Goal: Information Seeking & Learning: Learn about a topic

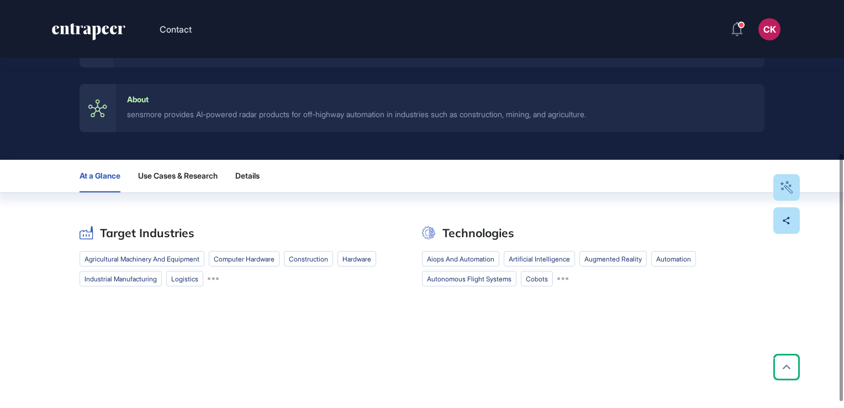
scroll to position [262, 0]
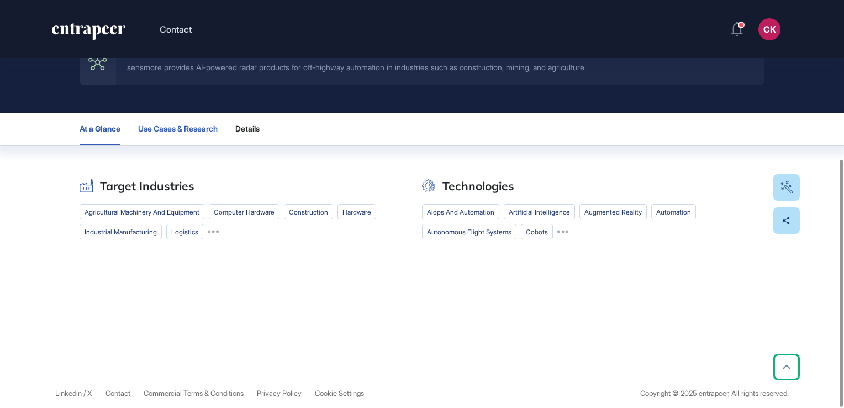
click at [185, 129] on span "Use Cases & Research" at bounding box center [178, 128] width 80 height 9
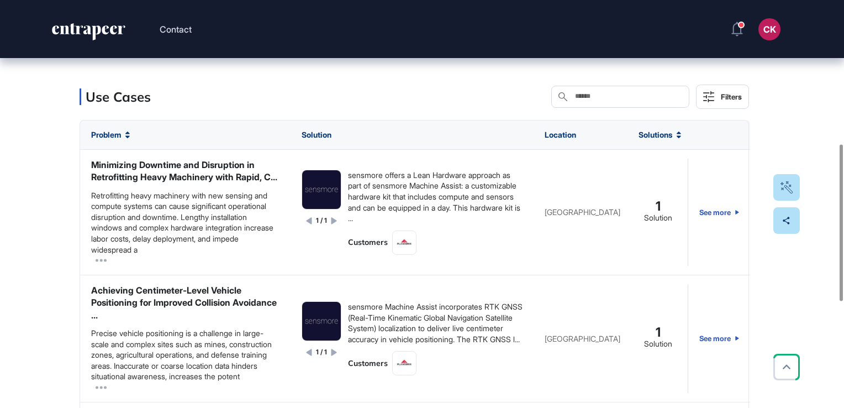
scroll to position [373, 0]
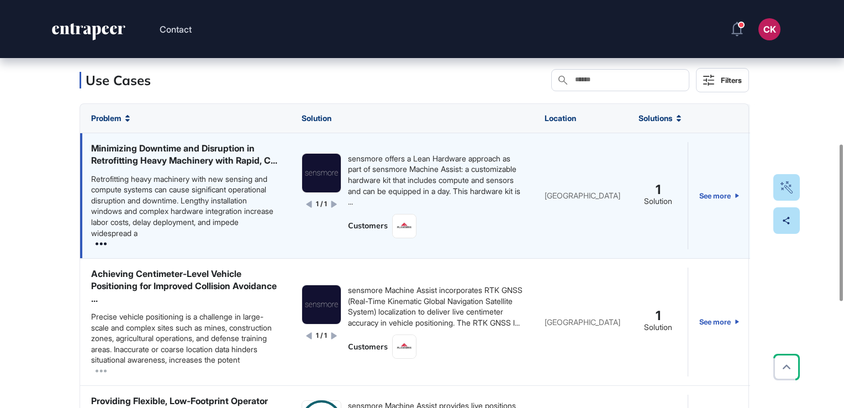
click at [105, 245] on icon at bounding box center [101, 244] width 11 height 3
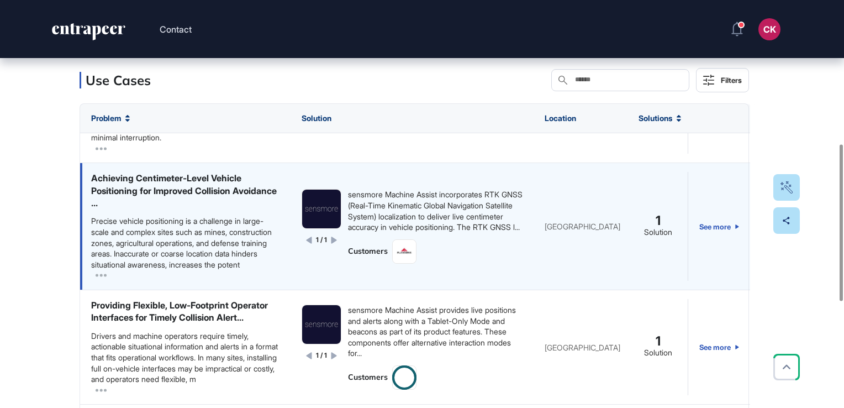
scroll to position [166, 0]
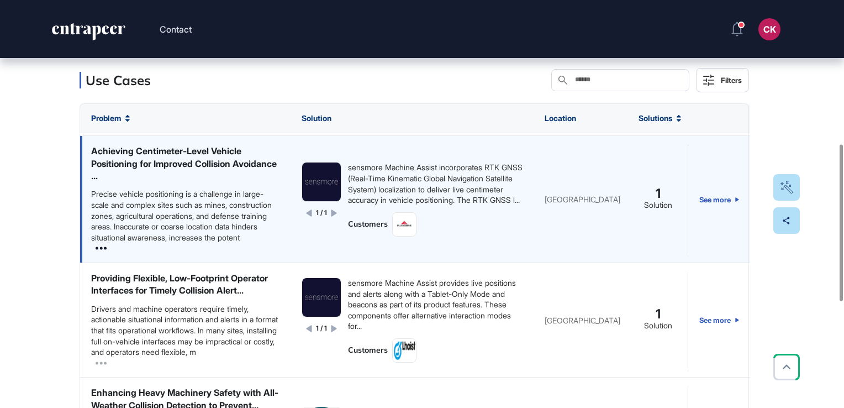
click at [104, 250] on icon at bounding box center [101, 248] width 11 height 3
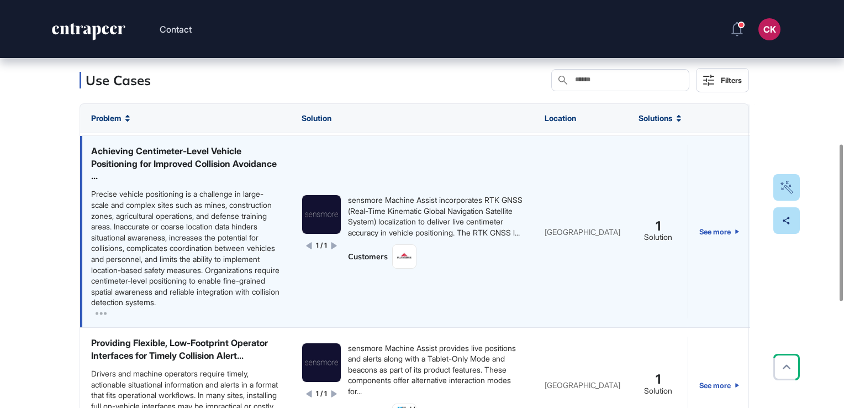
click at [377, 238] on div "sensmore Machine Assist incorporates RTK GNSS (Real-Time Kinematic Global Navig…" at bounding box center [435, 216] width 175 height 43
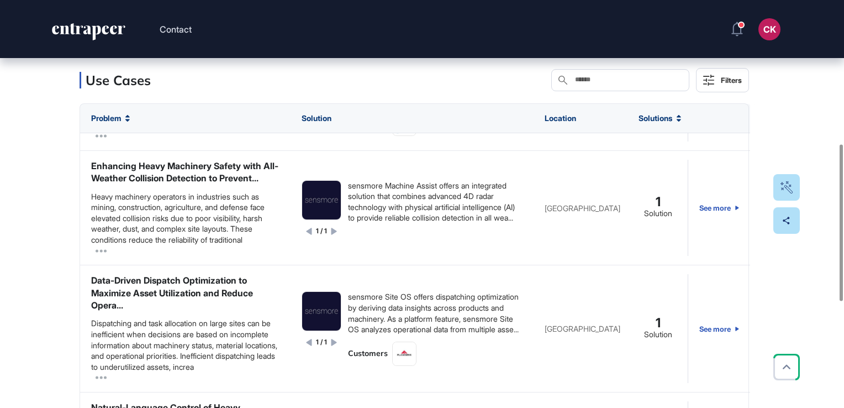
scroll to position [442, 0]
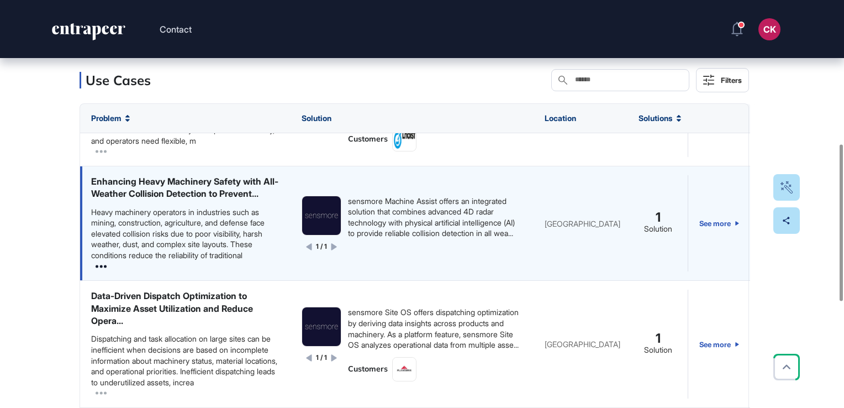
click at [102, 267] on icon at bounding box center [101, 266] width 11 height 3
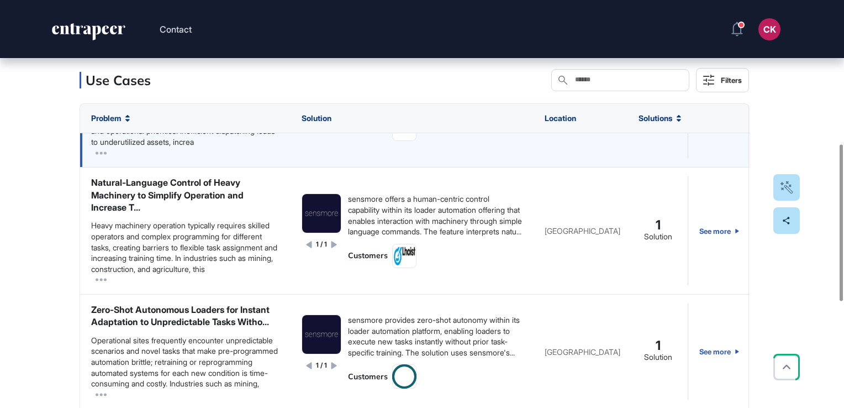
scroll to position [774, 0]
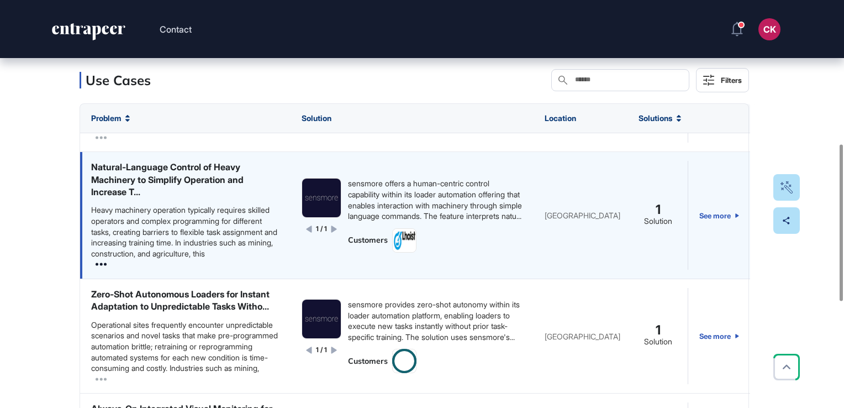
click at [103, 270] on icon at bounding box center [101, 264] width 11 height 11
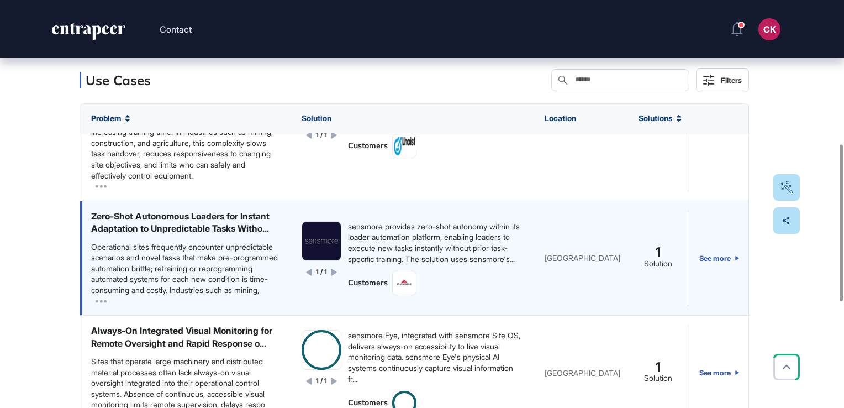
scroll to position [829, 0]
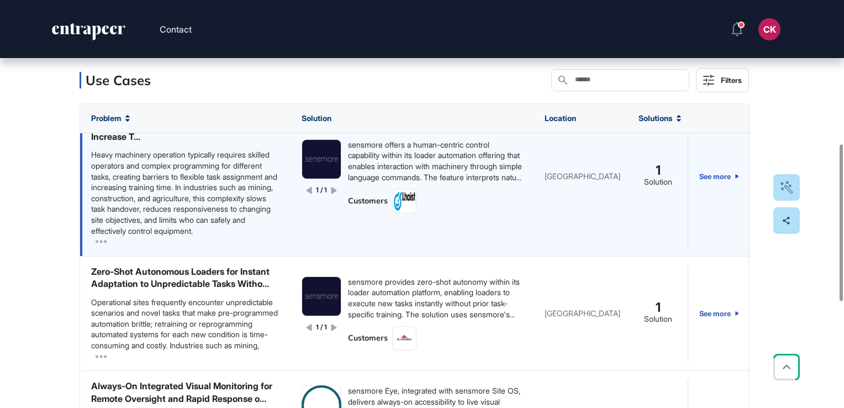
click at [364, 182] on div "sensmore offers a human-centric control capability within its loader automation…" at bounding box center [435, 160] width 175 height 43
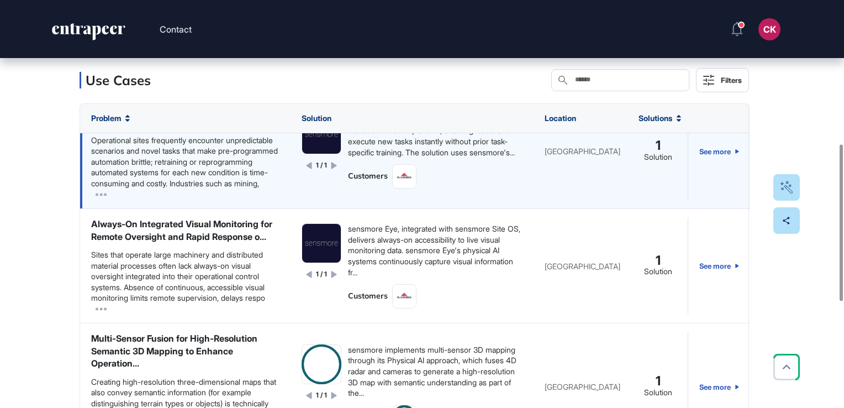
scroll to position [995, 0]
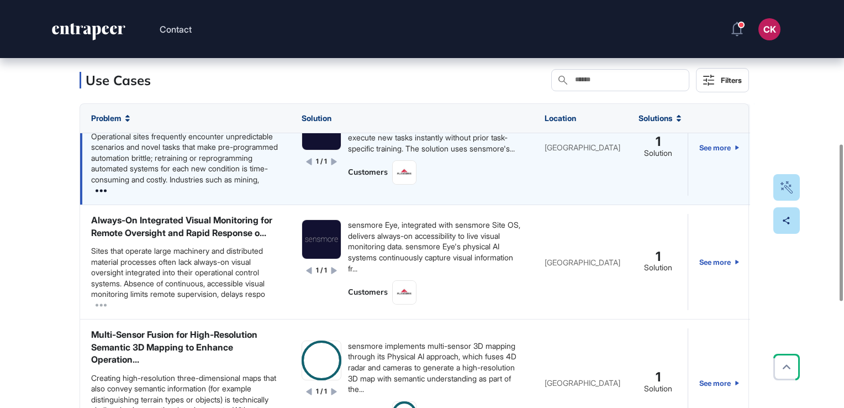
click at [101, 192] on icon at bounding box center [101, 190] width 11 height 3
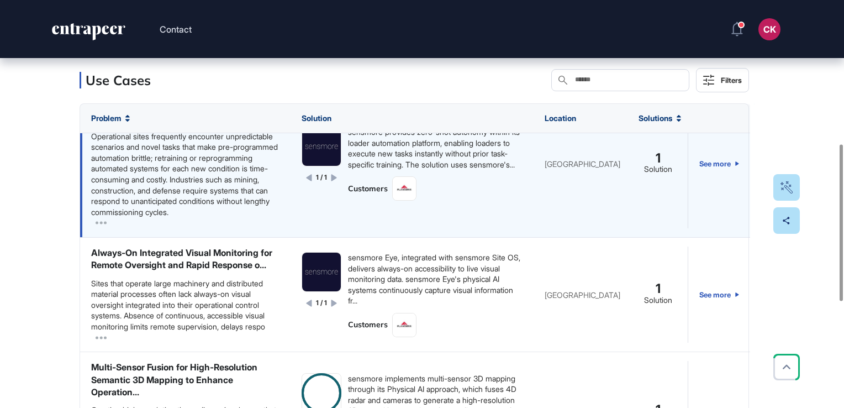
click at [211, 124] on div "Zero-Shot Autonomous Loaders for Instant Adaptation to Unpredictable Tasks With…" at bounding box center [185, 111] width 188 height 25
click at [429, 237] on div "1 / 1 sensmore provides zero-shot autonomy within its loader automation platfor…" at bounding box center [412, 164] width 243 height 146
click at [654, 175] on div "Solution" at bounding box center [658, 169] width 28 height 10
click at [396, 170] on div "sensmore provides zero-shot autonomy within its loader automation platform, ena…" at bounding box center [435, 148] width 175 height 43
click at [332, 181] on icon at bounding box center [335, 177] width 6 height 7
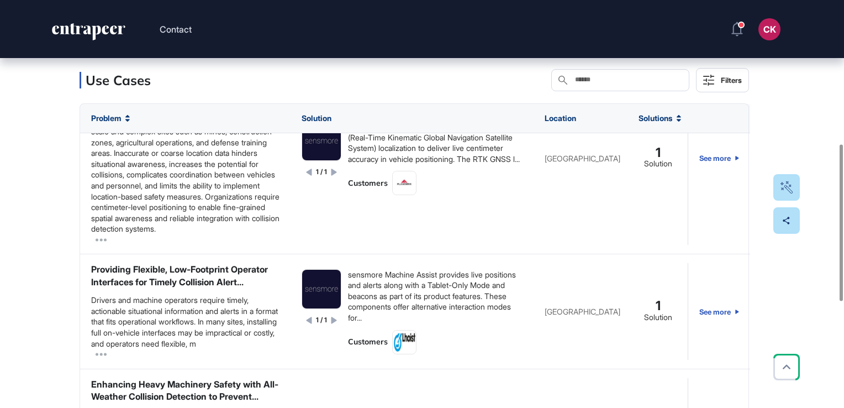
scroll to position [0, 0]
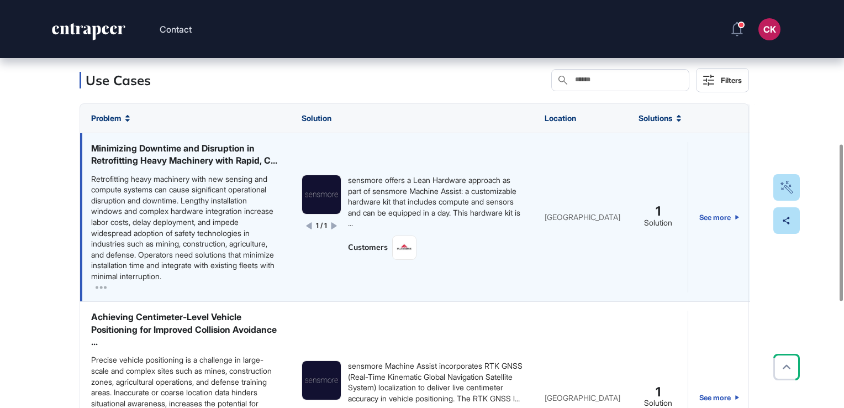
click at [219, 159] on div "Minimizing Downtime and Disruption in Retrofitting Heavy Machinery with Rapid, …" at bounding box center [185, 154] width 188 height 25
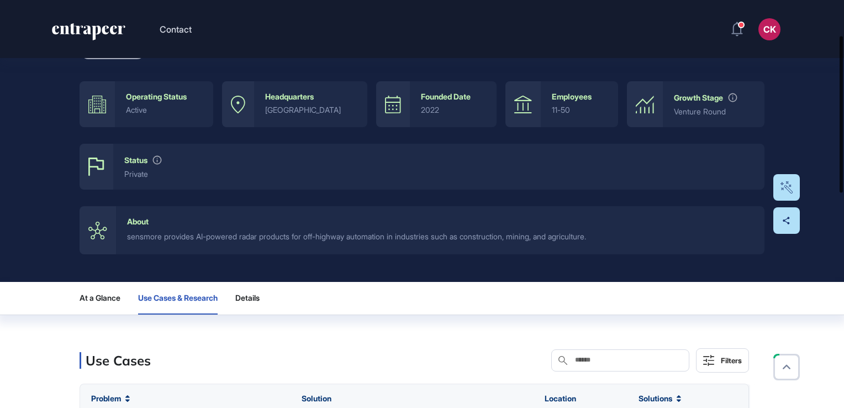
scroll to position [91, 0]
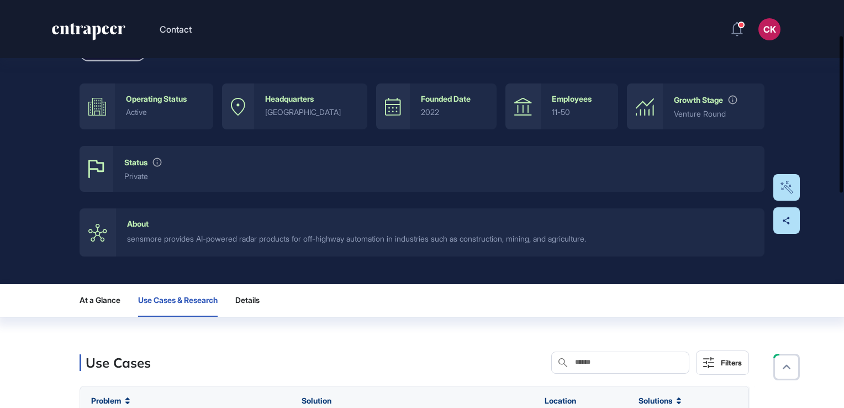
drag, startPoint x: 840, startPoint y: 212, endPoint x: 846, endPoint y: 103, distance: 108.4
click at [844, 103] on html "Contact CK Dashboard Profile My Content Request More Data Startup sensmore Embo…" at bounding box center [422, 204] width 844 height 408
click at [172, 102] on div "Operating Status" at bounding box center [156, 98] width 61 height 9
click at [137, 160] on div "Status" at bounding box center [135, 162] width 23 height 9
click at [160, 162] on icon at bounding box center [157, 162] width 10 height 10
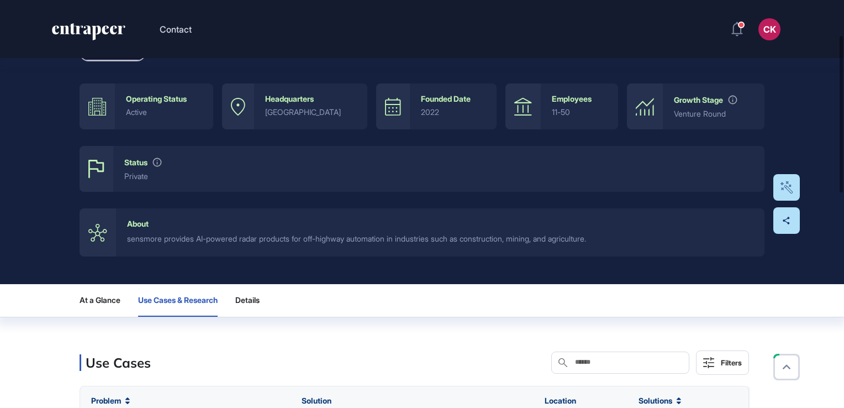
click at [144, 226] on div "About" at bounding box center [138, 223] width 22 height 9
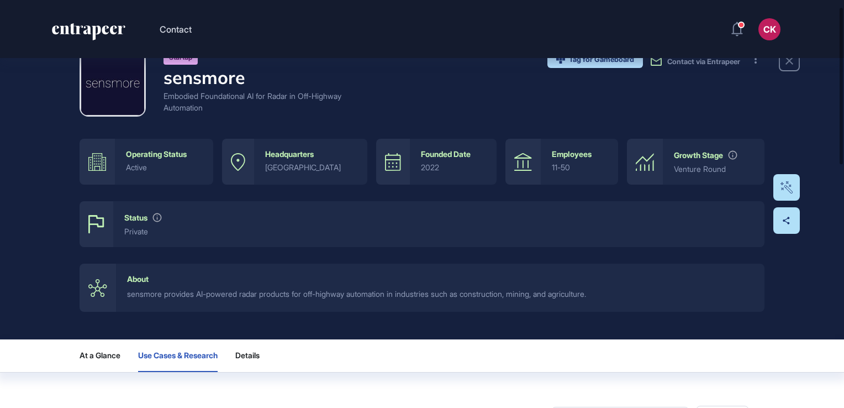
scroll to position [0, 0]
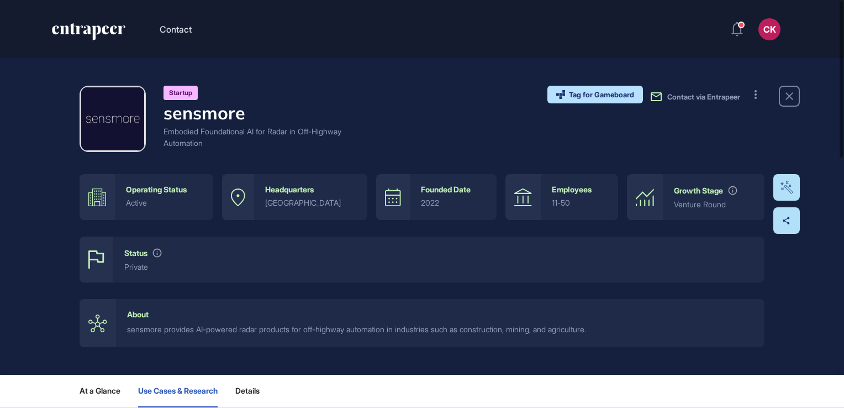
click at [198, 120] on h4 "sensmore" at bounding box center [258, 112] width 188 height 21
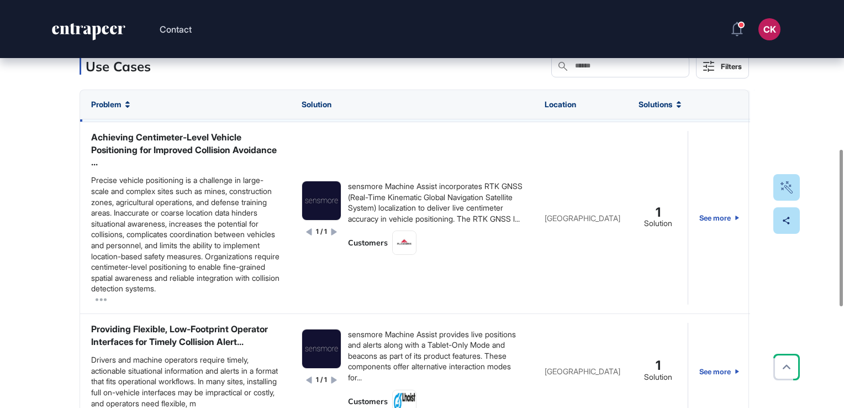
scroll to position [221, 0]
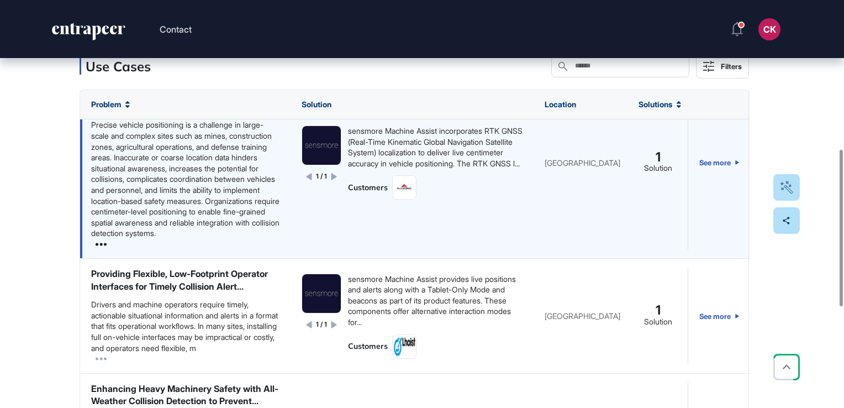
click at [103, 250] on icon at bounding box center [101, 244] width 11 height 11
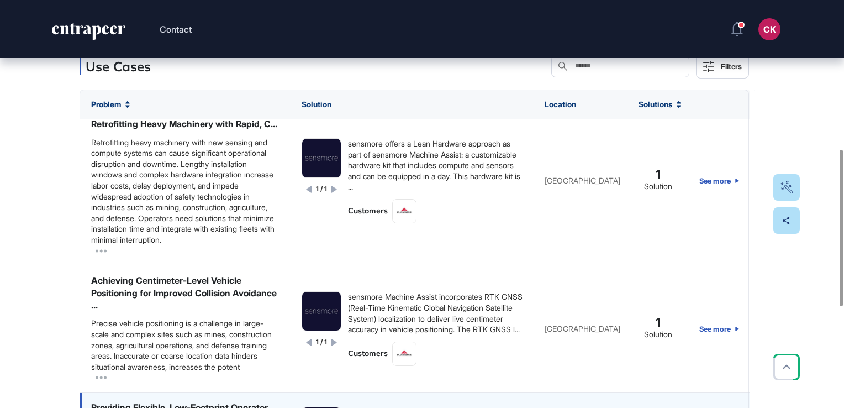
scroll to position [0, 0]
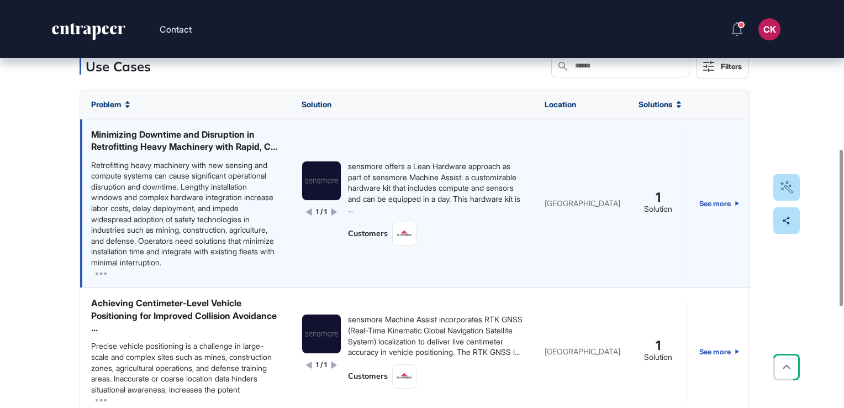
click at [134, 129] on div "Minimizing Downtime and Disruption in Retrofitting Heavy Machinery with Rapid, …" at bounding box center [185, 140] width 188 height 25
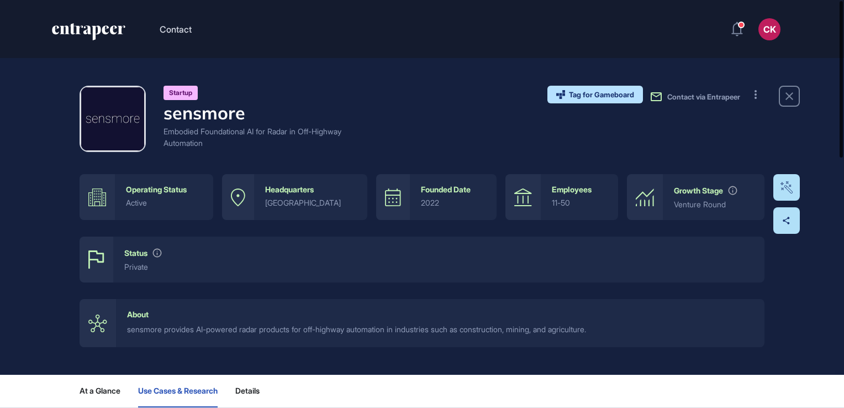
drag, startPoint x: 843, startPoint y: 198, endPoint x: 846, endPoint y: 1, distance: 196.7
click at [844, 1] on html "Contact CK Dashboard Profile My Content Request More Data Startup sensmore Embo…" at bounding box center [422, 204] width 844 height 408
click at [149, 313] on div "About" at bounding box center [138, 314] width 22 height 9
click at [139, 319] on div "About sensmore provides AI-powered radar products for off-highway automation in…" at bounding box center [440, 323] width 649 height 48
click at [102, 322] on icon at bounding box center [97, 323] width 19 height 18
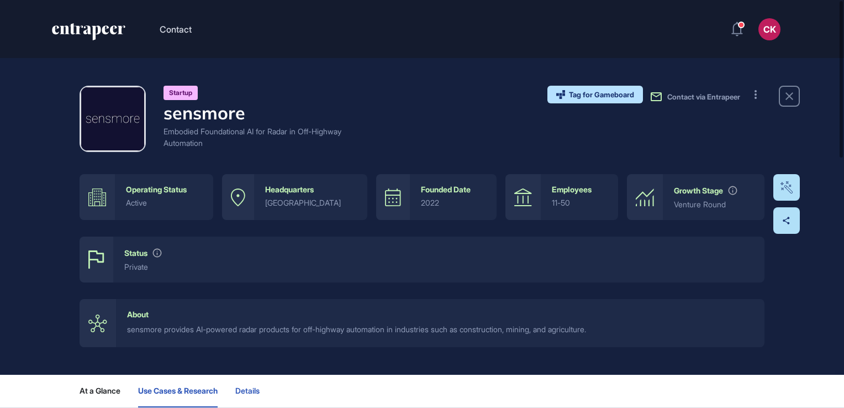
click at [253, 396] on button "Details" at bounding box center [251, 391] width 33 height 33
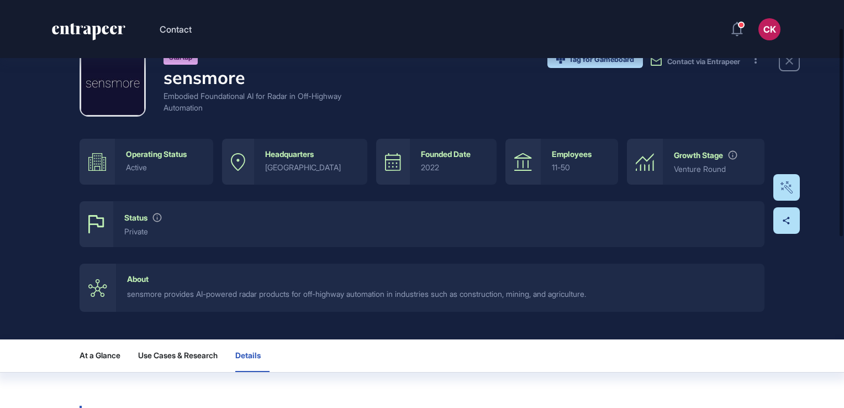
scroll to position [55, 0]
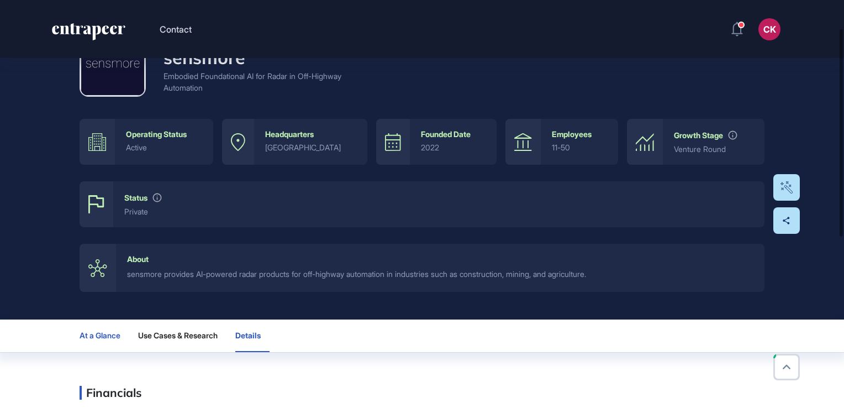
click at [103, 337] on span "At a Glance" at bounding box center [100, 335] width 41 height 9
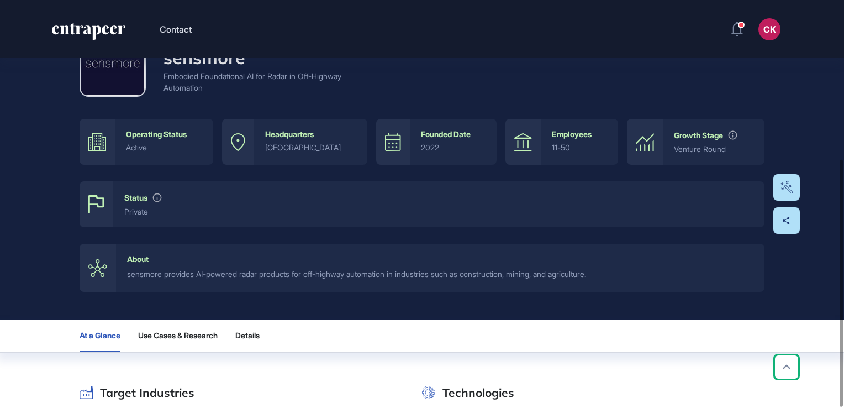
scroll to position [262, 0]
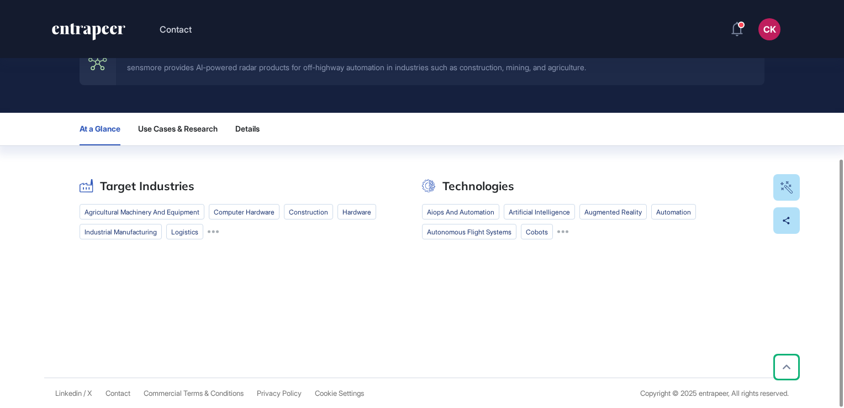
click at [147, 230] on li "industrial manufacturing" at bounding box center [121, 231] width 82 height 15
click at [170, 212] on li "agricultural machinery and equipment" at bounding box center [142, 211] width 125 height 15
click at [173, 173] on div "Target Industries agricultural machinery and equipment computer hardware Constr…" at bounding box center [422, 176] width 685 height 127
click at [792, 367] on icon at bounding box center [787, 367] width 16 height 16
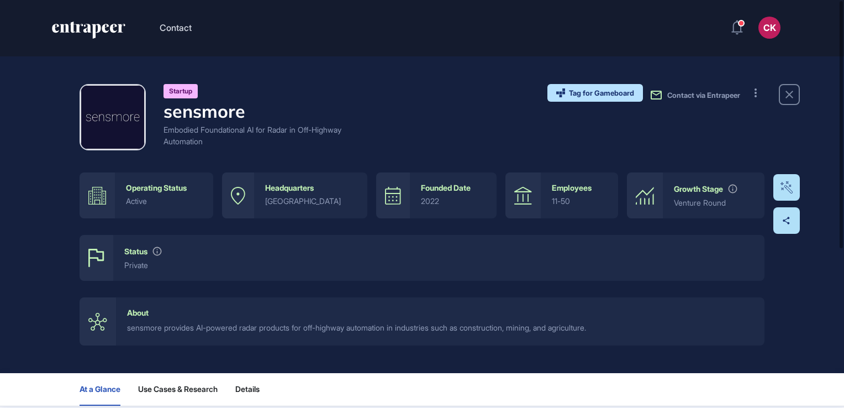
scroll to position [0, 0]
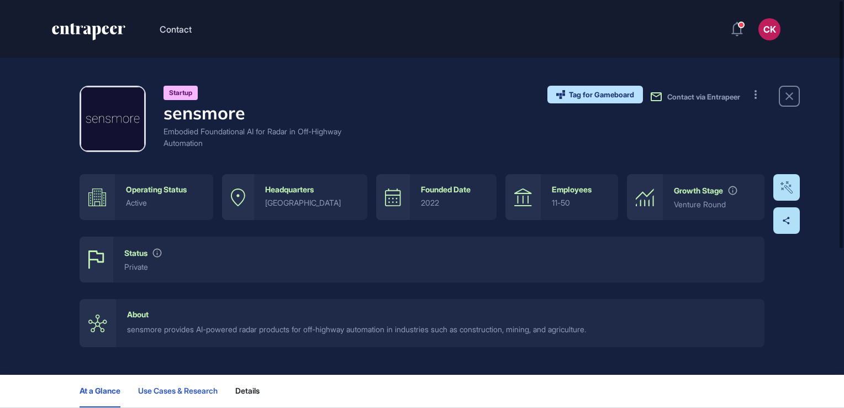
click at [178, 393] on span "Use Cases & Research" at bounding box center [178, 390] width 80 height 9
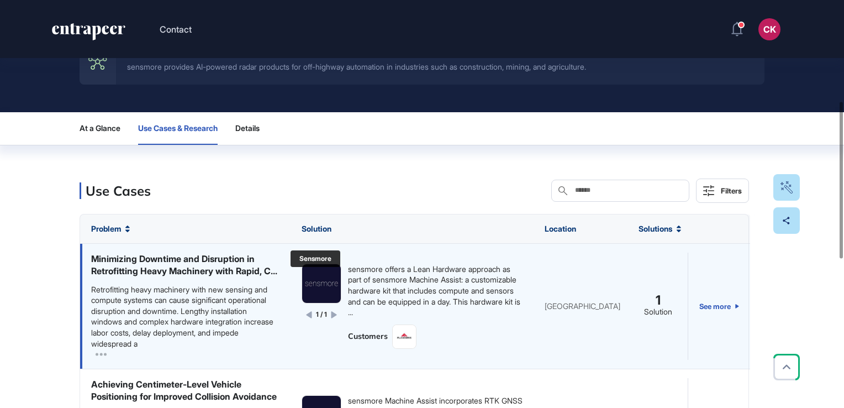
click at [318, 288] on img at bounding box center [321, 283] width 39 height 39
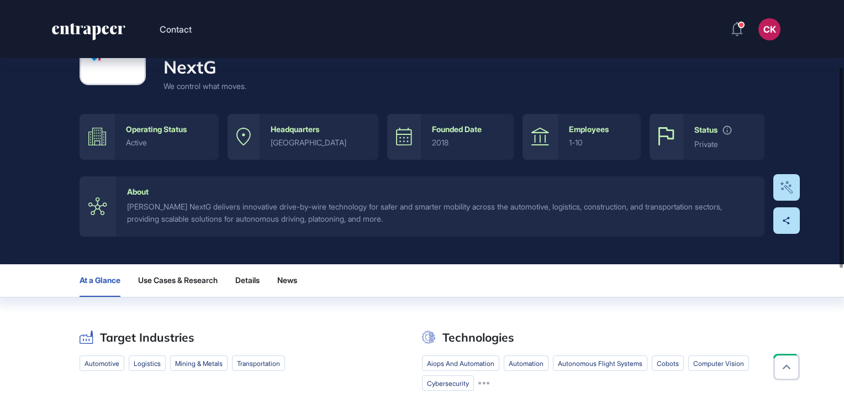
scroll to position [55, 0]
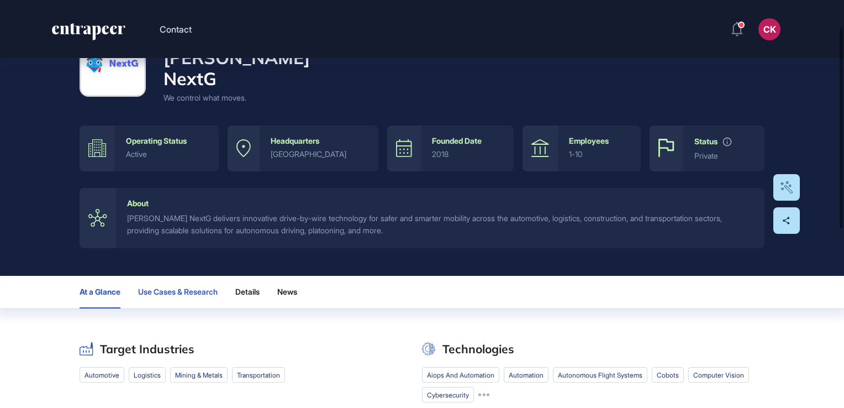
click at [208, 287] on span "Use Cases & Research" at bounding box center [178, 291] width 80 height 9
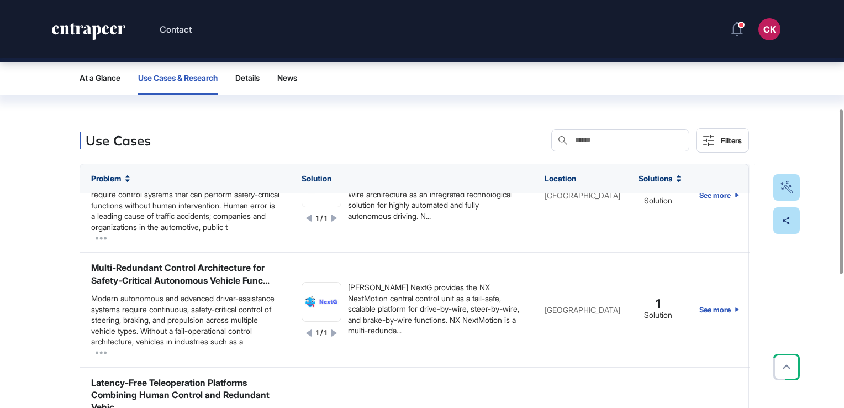
scroll to position [0, 0]
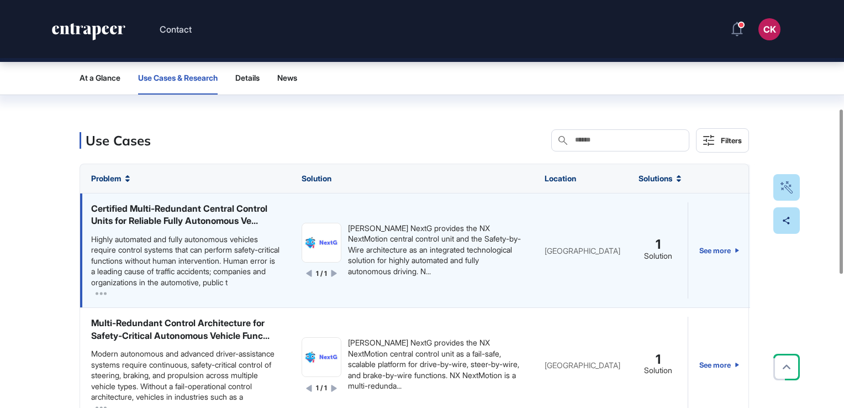
click at [92, 296] on div "Highly automated and fully autonomous vehicles require control systems that can…" at bounding box center [185, 266] width 188 height 65
click at [102, 295] on icon at bounding box center [101, 293] width 11 height 11
